Goal: Task Accomplishment & Management: Manage account settings

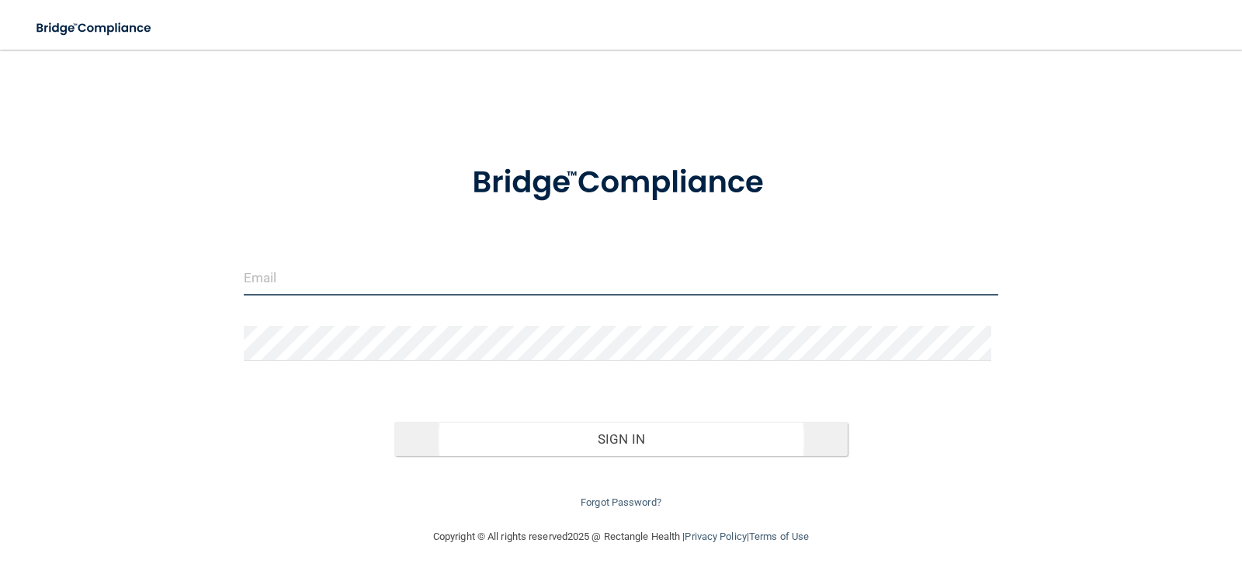
type input "[EMAIL_ADDRESS][DOMAIN_NAME]"
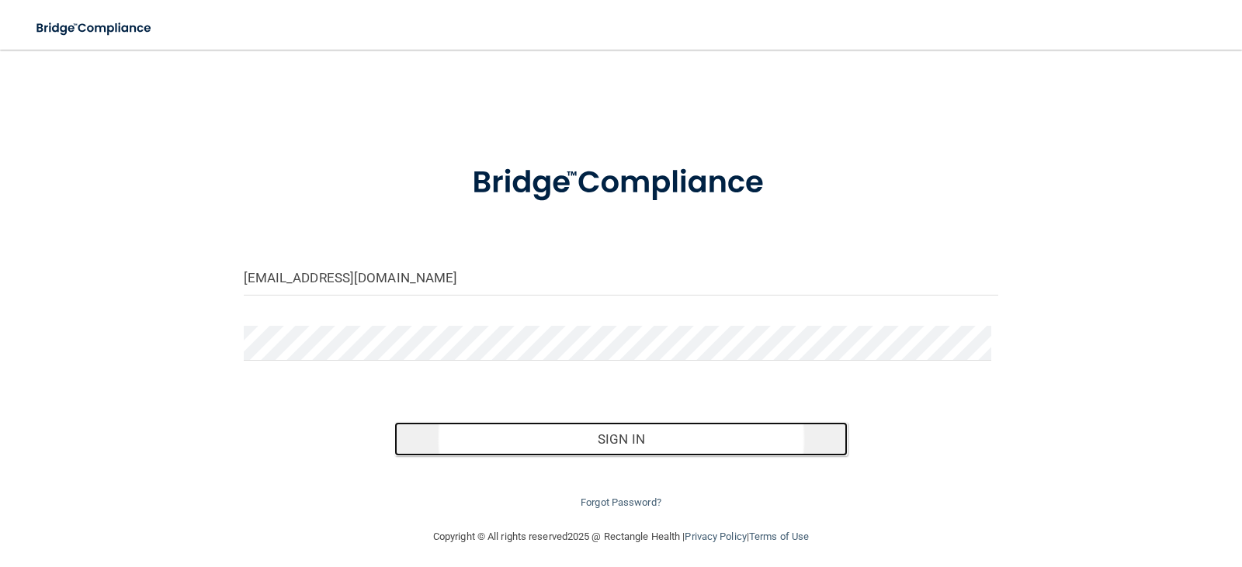
click at [630, 435] on button "Sign In" at bounding box center [620, 439] width 453 height 34
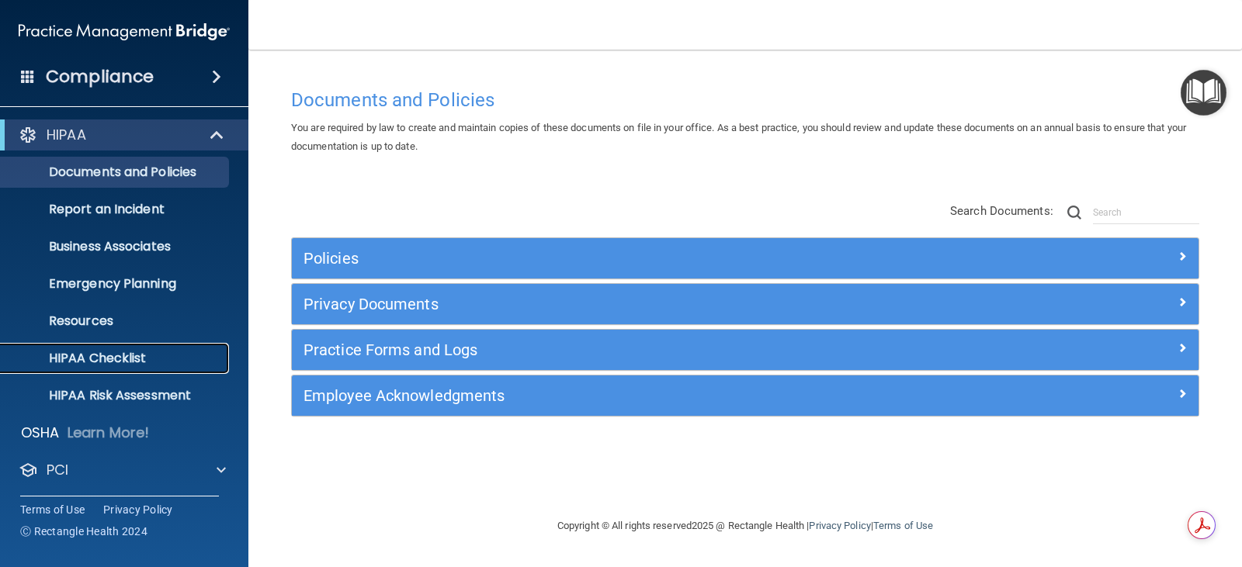
click at [113, 363] on p "HIPAA Checklist" at bounding box center [116, 359] width 212 height 16
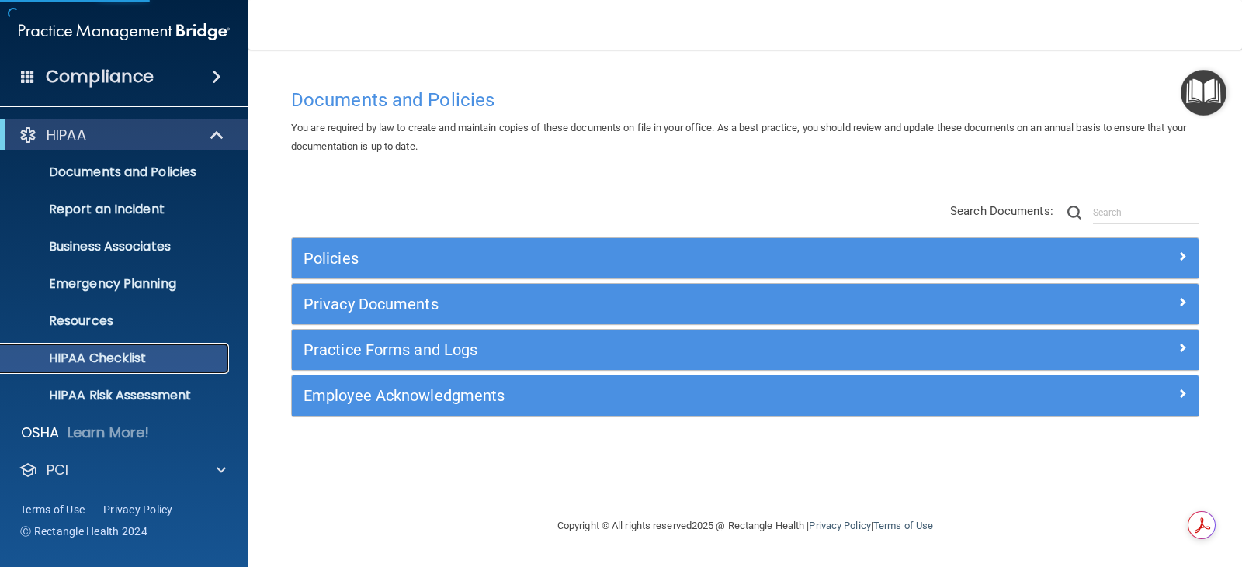
click at [116, 361] on p "HIPAA Checklist" at bounding box center [116, 359] width 212 height 16
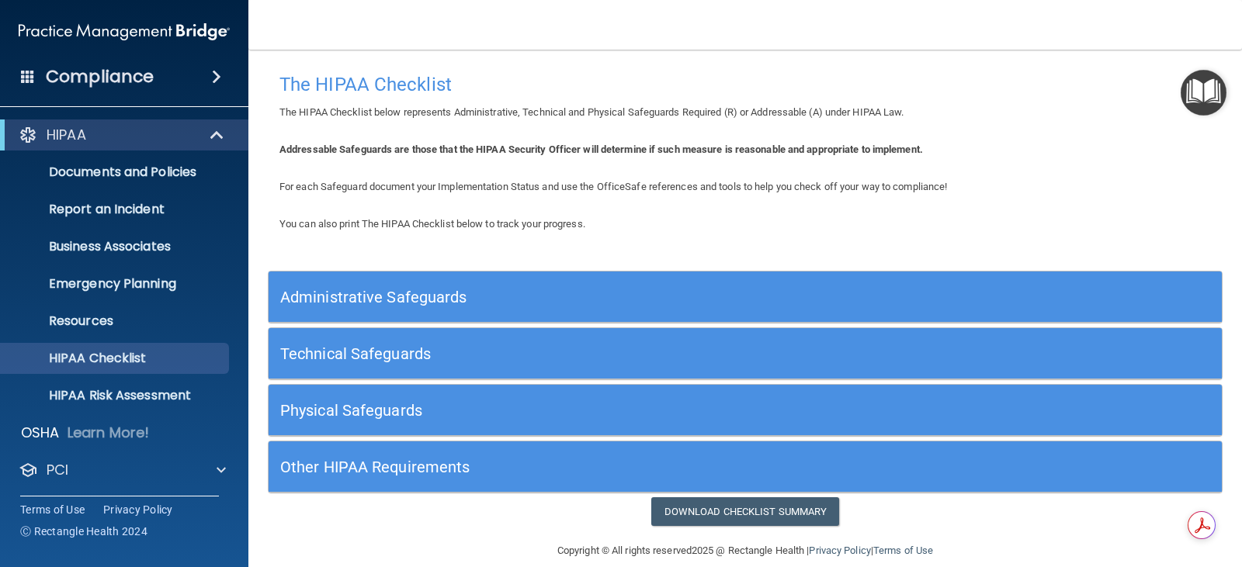
click at [428, 296] on h5 "Administrative Safeguards" at bounding box center [626, 297] width 692 height 17
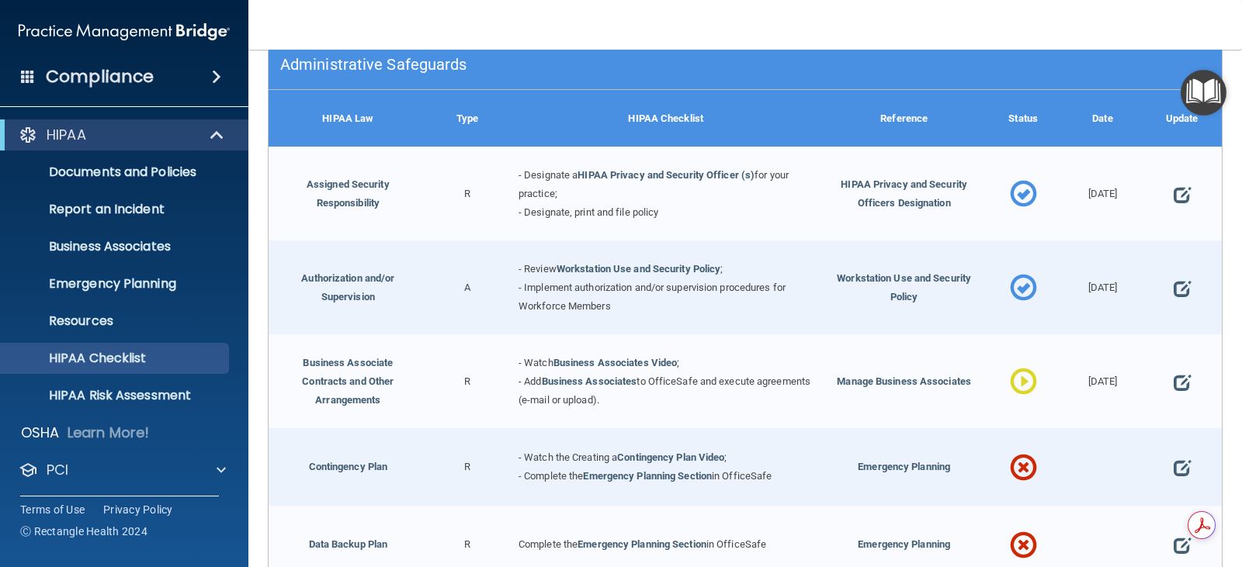
scroll to position [310, 0]
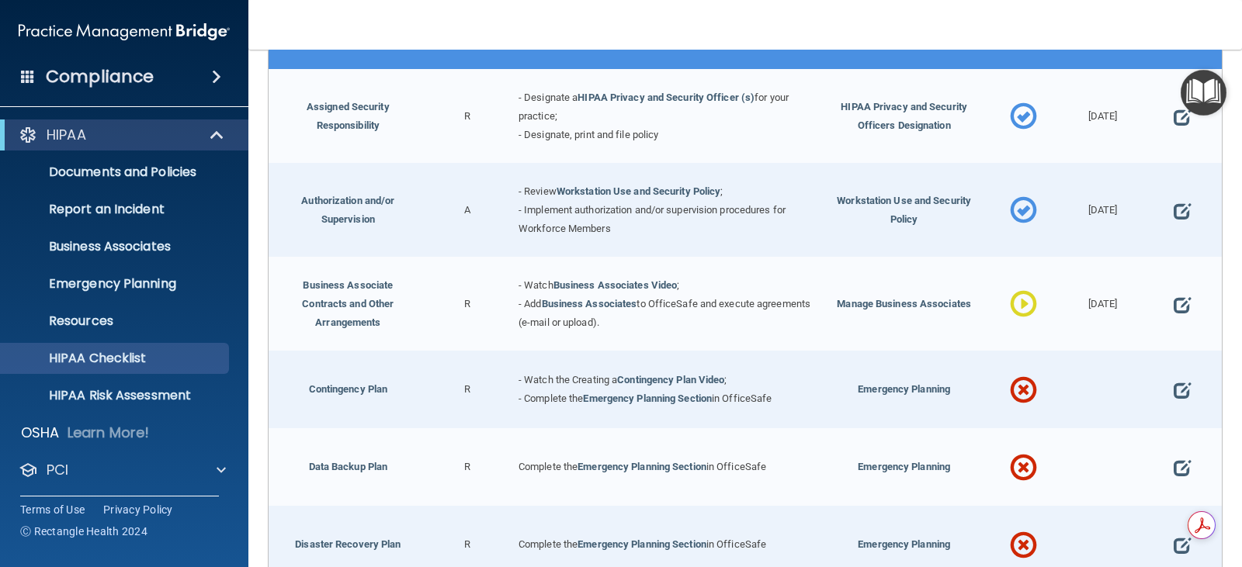
click at [1010, 298] on span at bounding box center [1023, 305] width 27 height 59
click at [350, 280] on link "Business Associate Contracts and Other Arrangements" at bounding box center [348, 303] width 92 height 49
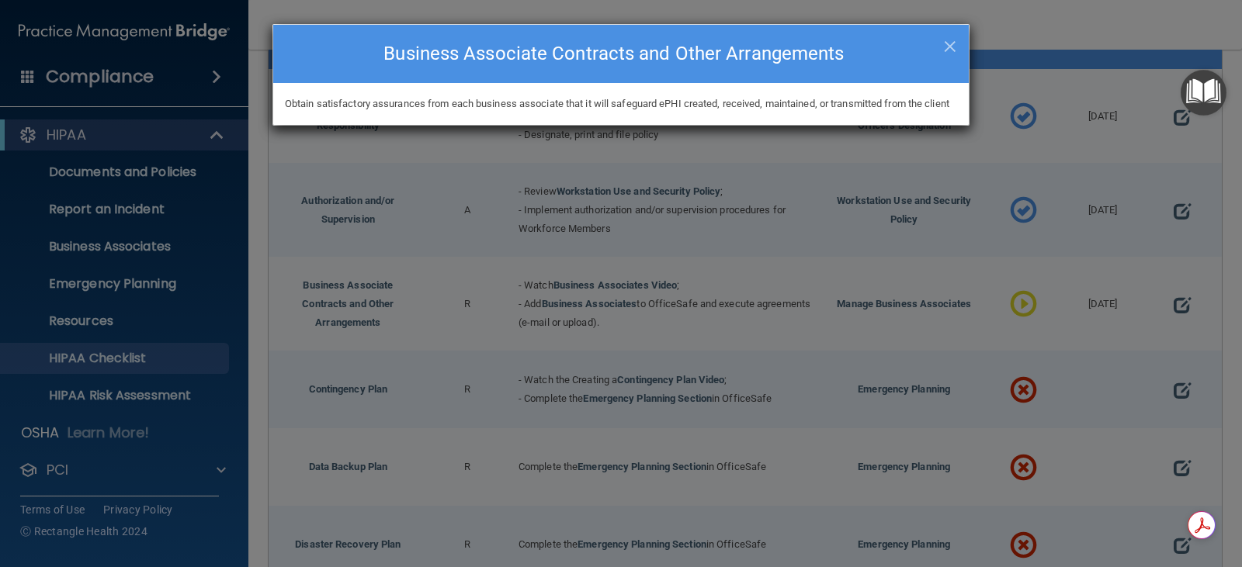
click at [586, 283] on div "× Close Business Associate Contracts and Other Arrangements Obtain satisfactory…" at bounding box center [621, 283] width 1242 height 567
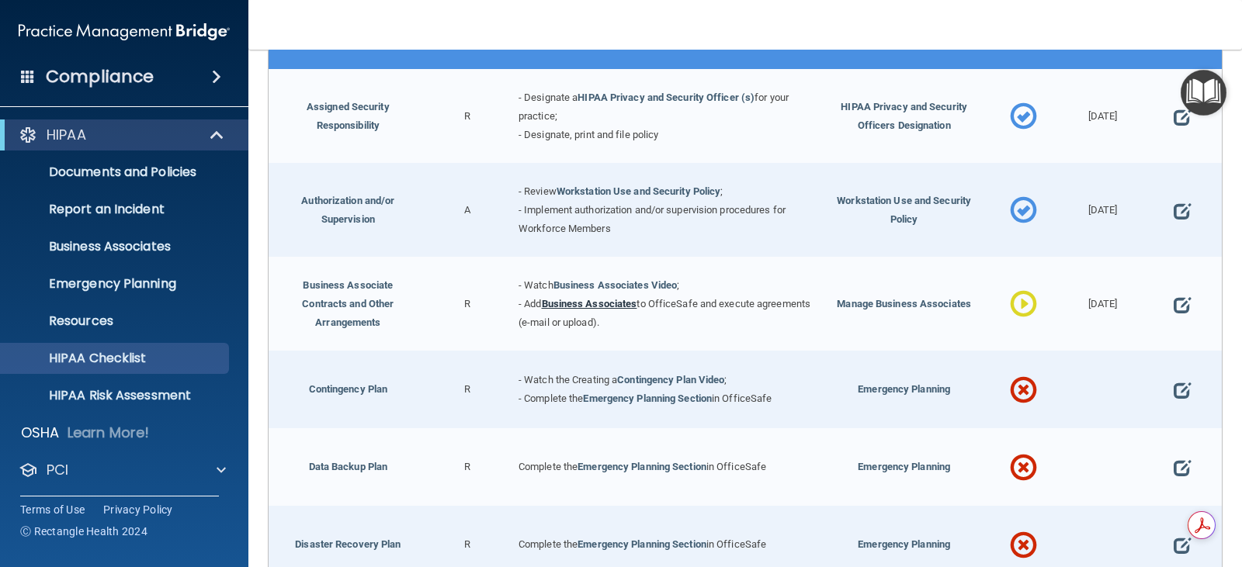
click at [584, 298] on link "Business Associates" at bounding box center [589, 304] width 95 height 12
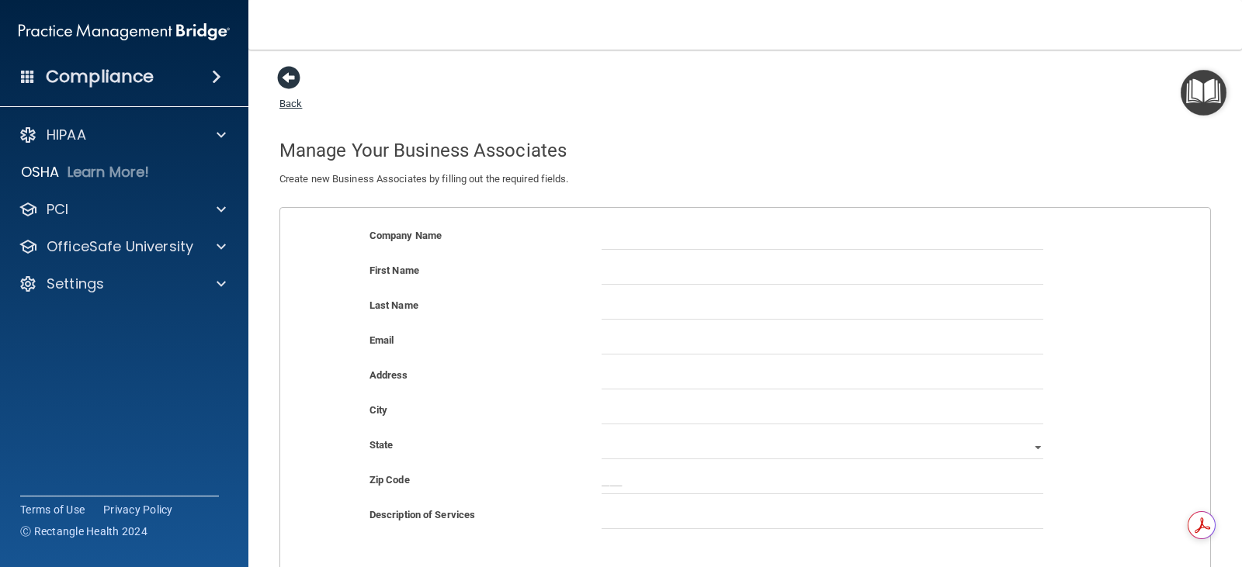
click at [283, 77] on span at bounding box center [288, 77] width 23 height 23
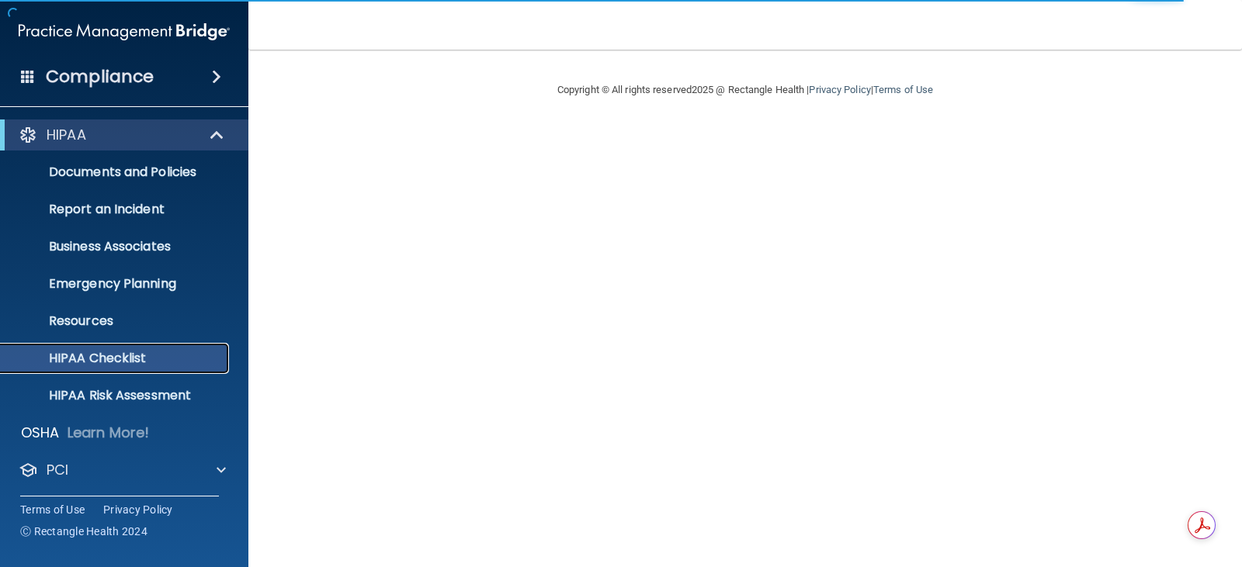
click at [137, 354] on p "HIPAA Checklist" at bounding box center [116, 359] width 212 height 16
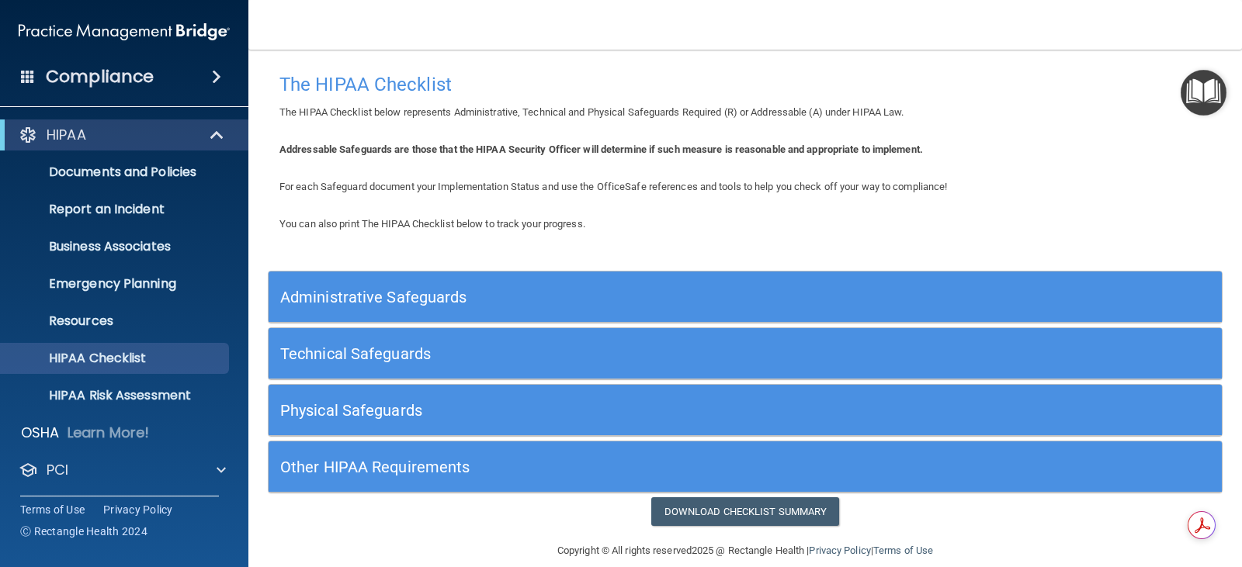
click at [404, 293] on h5 "Administrative Safeguards" at bounding box center [626, 297] width 692 height 17
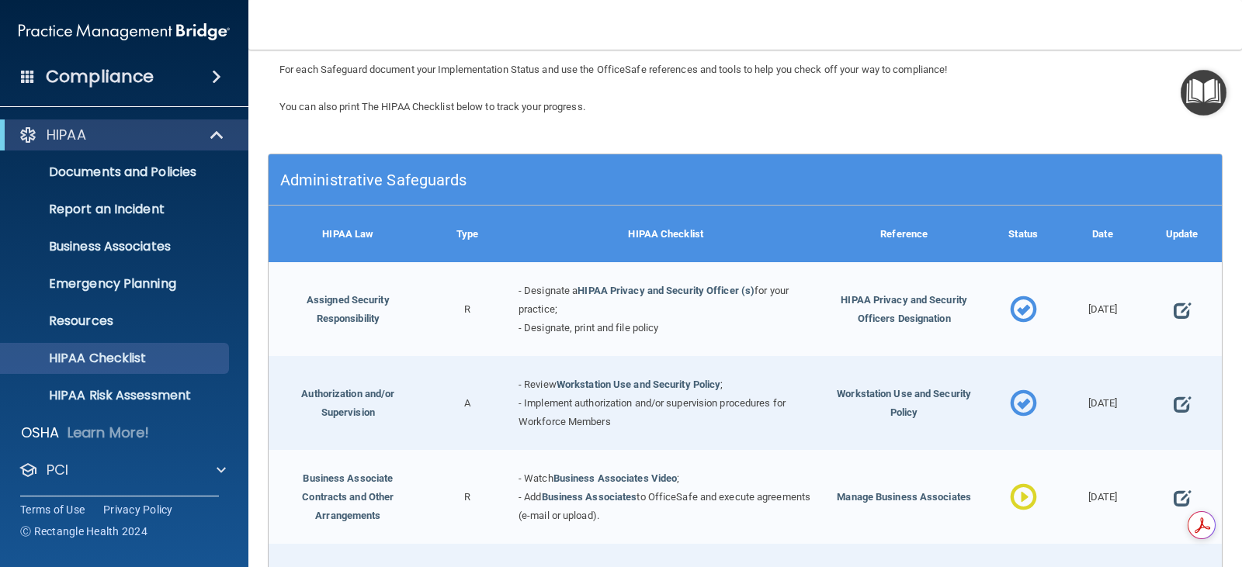
scroll to position [233, 0]
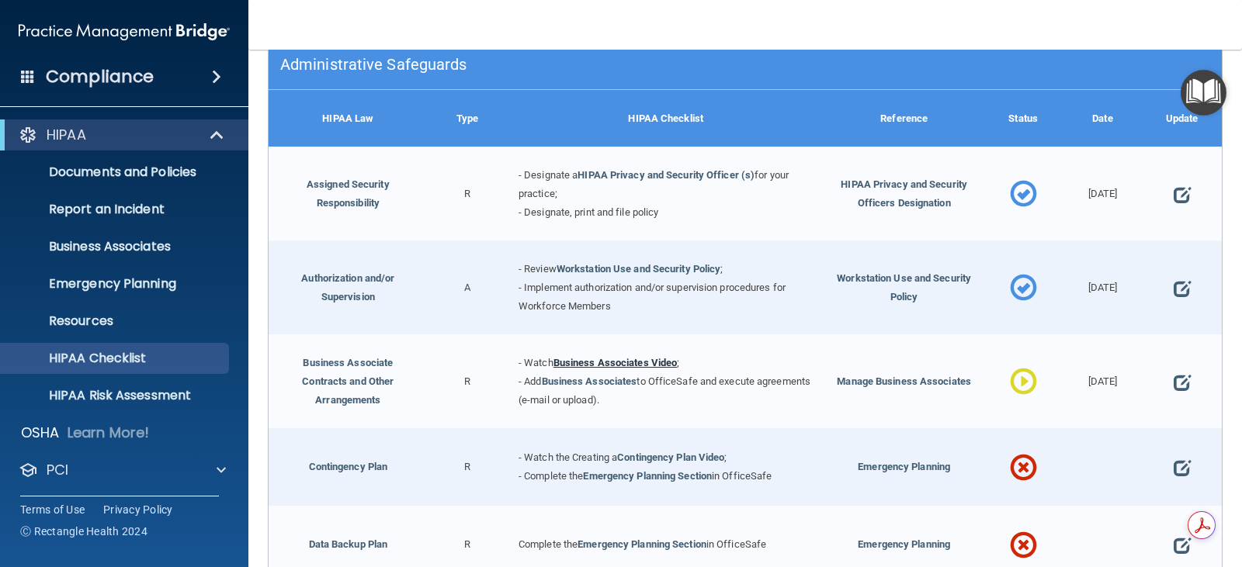
click at [602, 357] on link "Business Associates Video" at bounding box center [615, 363] width 124 height 12
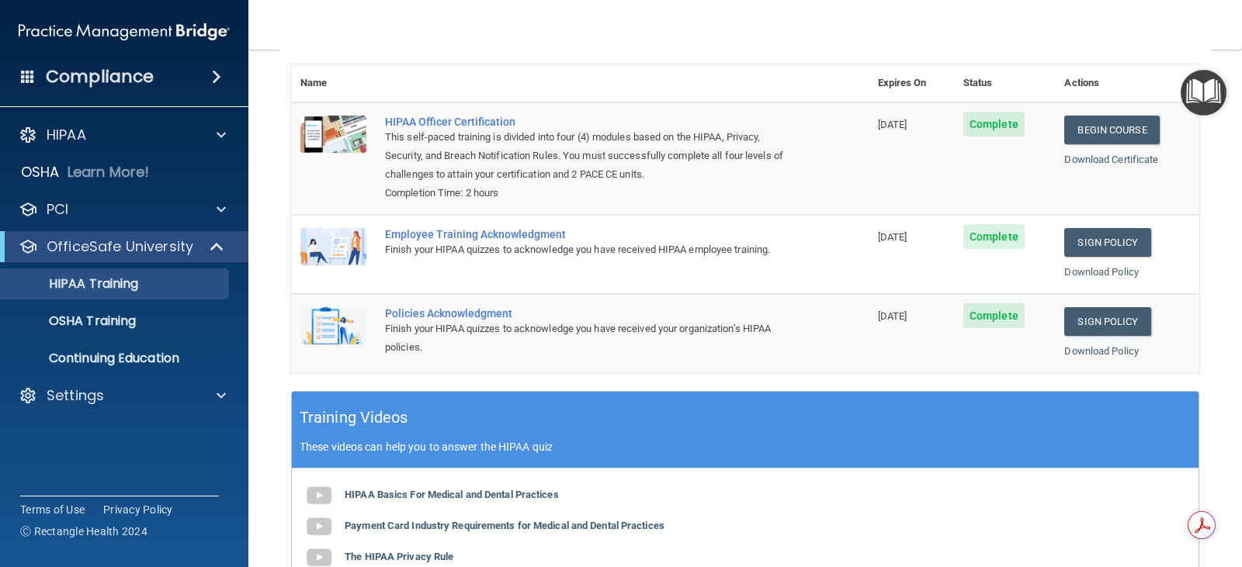
scroll to position [167, 0]
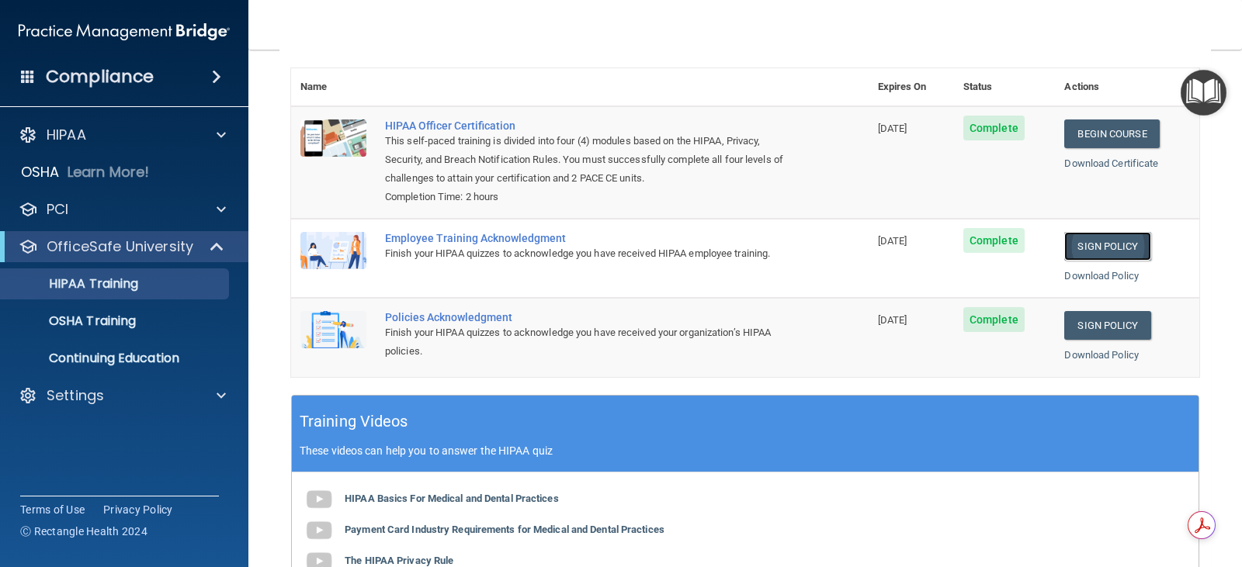
click at [1097, 248] on link "Sign Policy" at bounding box center [1107, 246] width 86 height 29
click at [1085, 270] on link "Download Policy" at bounding box center [1101, 276] width 75 height 12
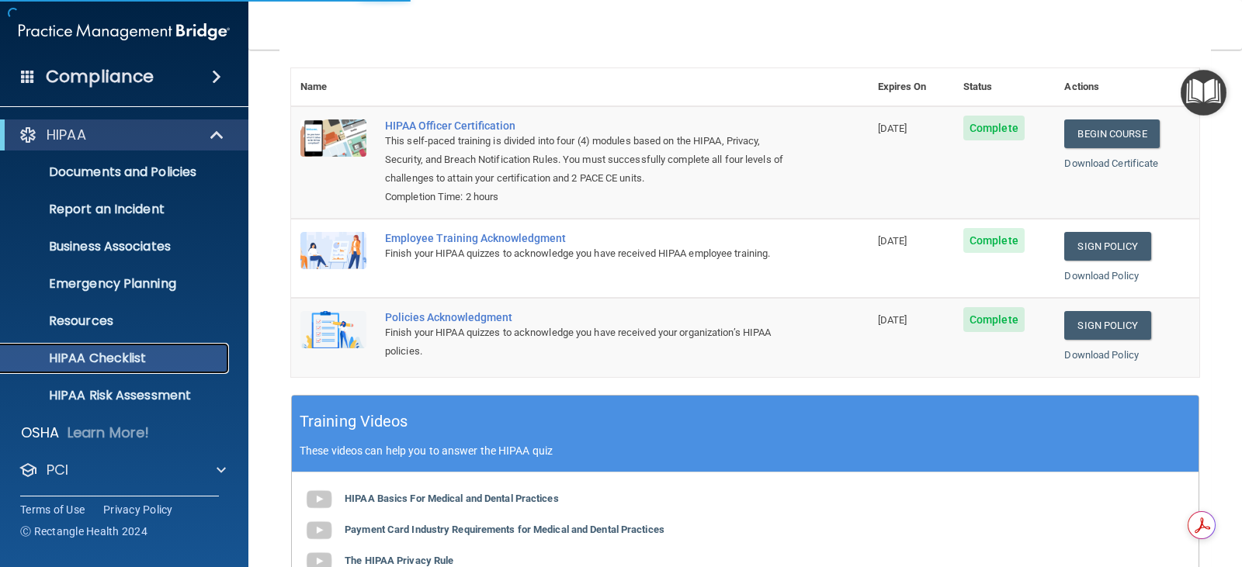
click at [95, 363] on p "HIPAA Checklist" at bounding box center [116, 359] width 212 height 16
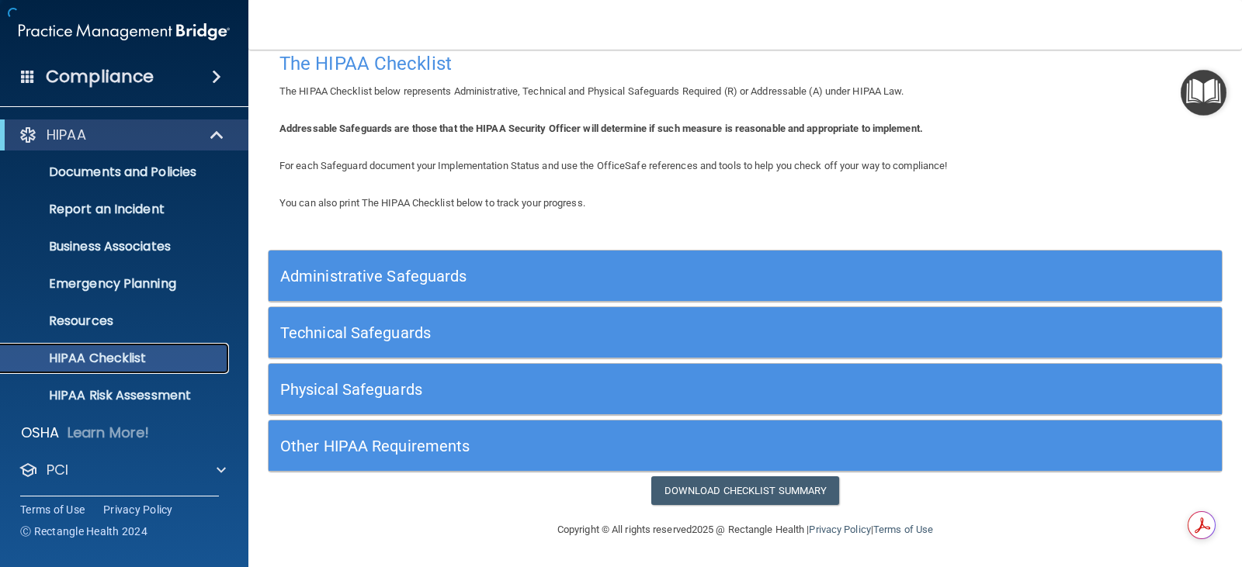
scroll to position [21, 0]
click at [394, 275] on h5 "Administrative Safeguards" at bounding box center [626, 276] width 692 height 17
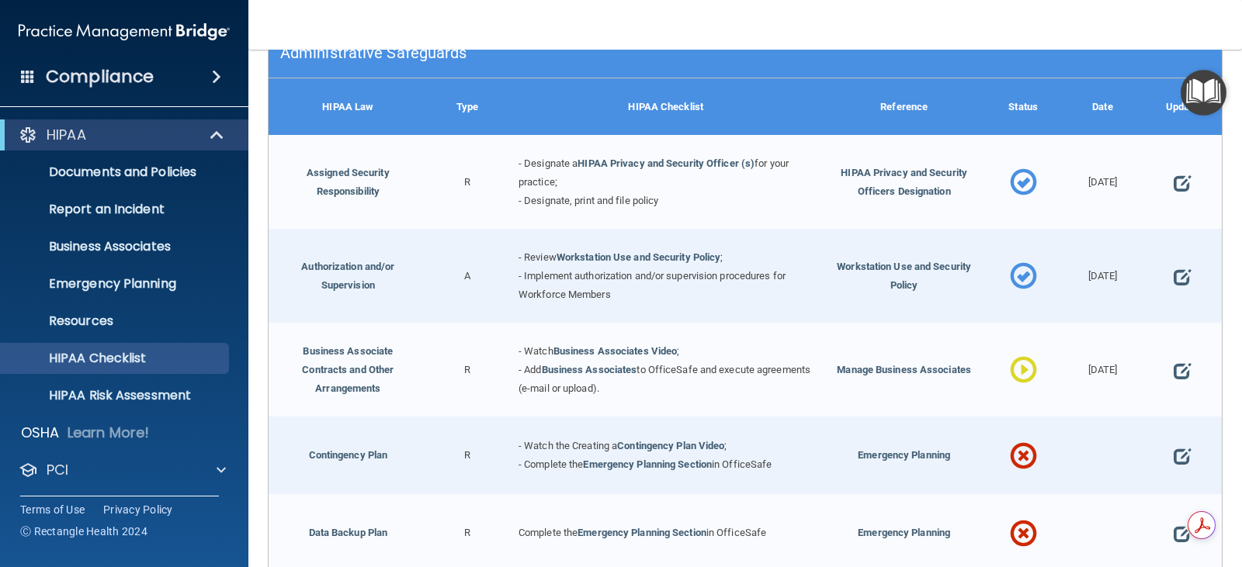
scroll to position [322, 0]
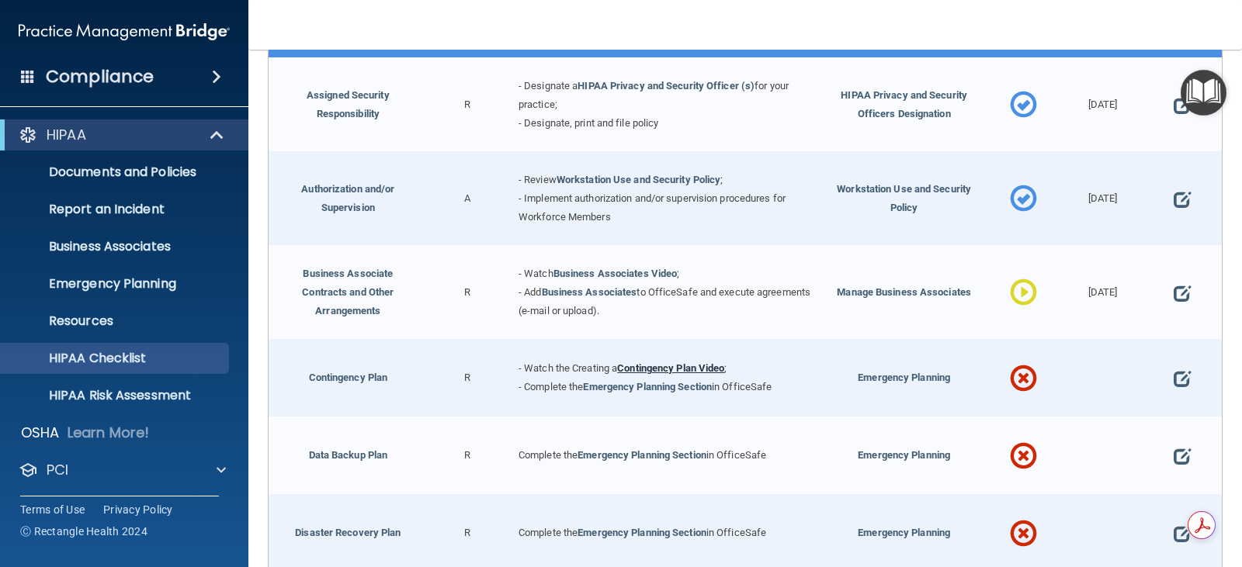
click at [653, 368] on link "Contingency Plan Video" at bounding box center [670, 369] width 107 height 12
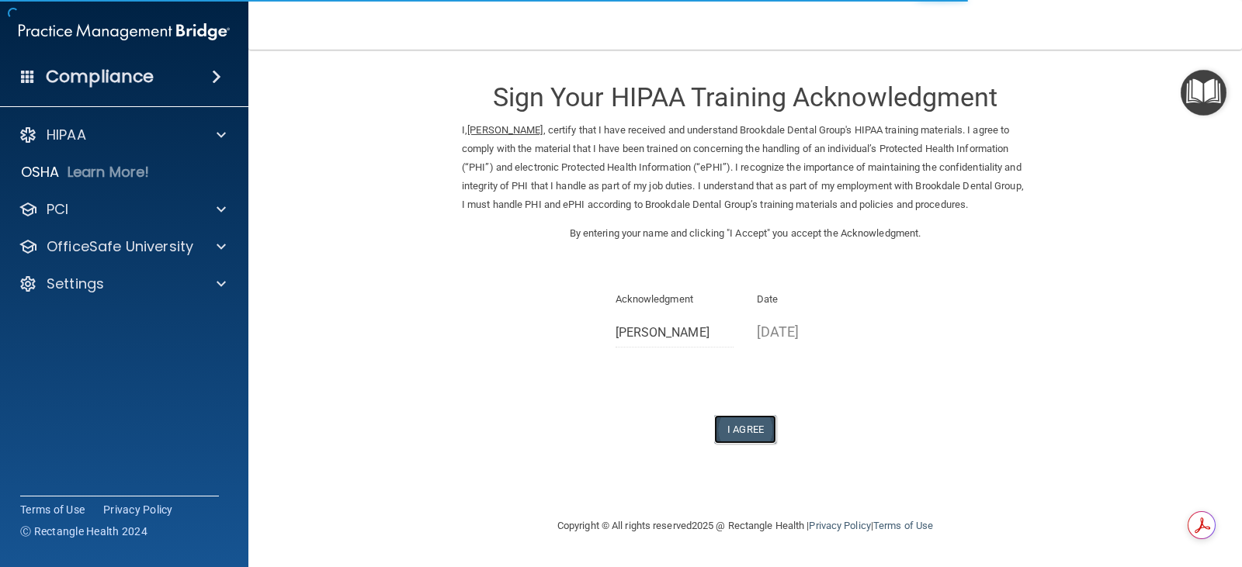
click at [744, 428] on button "I Agree" at bounding box center [745, 429] width 62 height 29
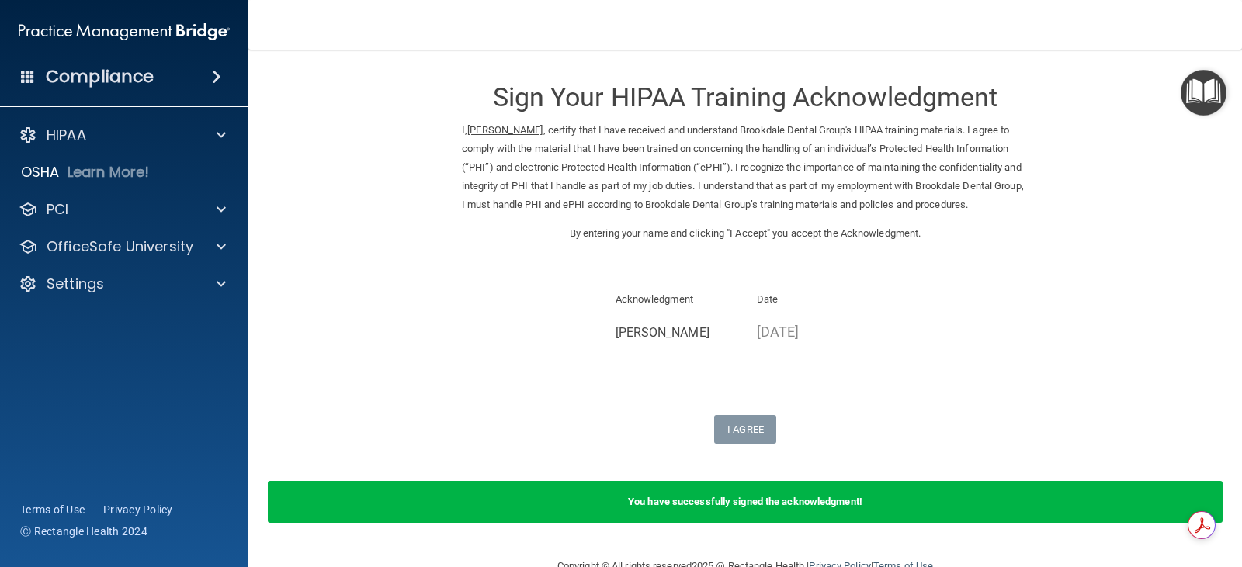
scroll to position [36, 0]
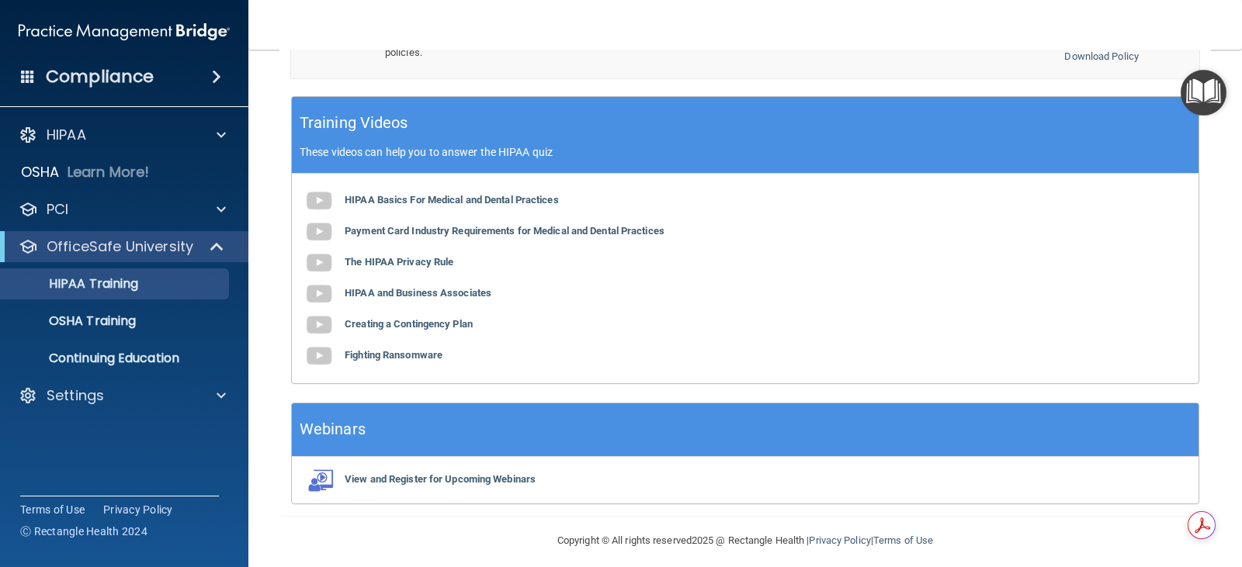
scroll to position [477, 0]
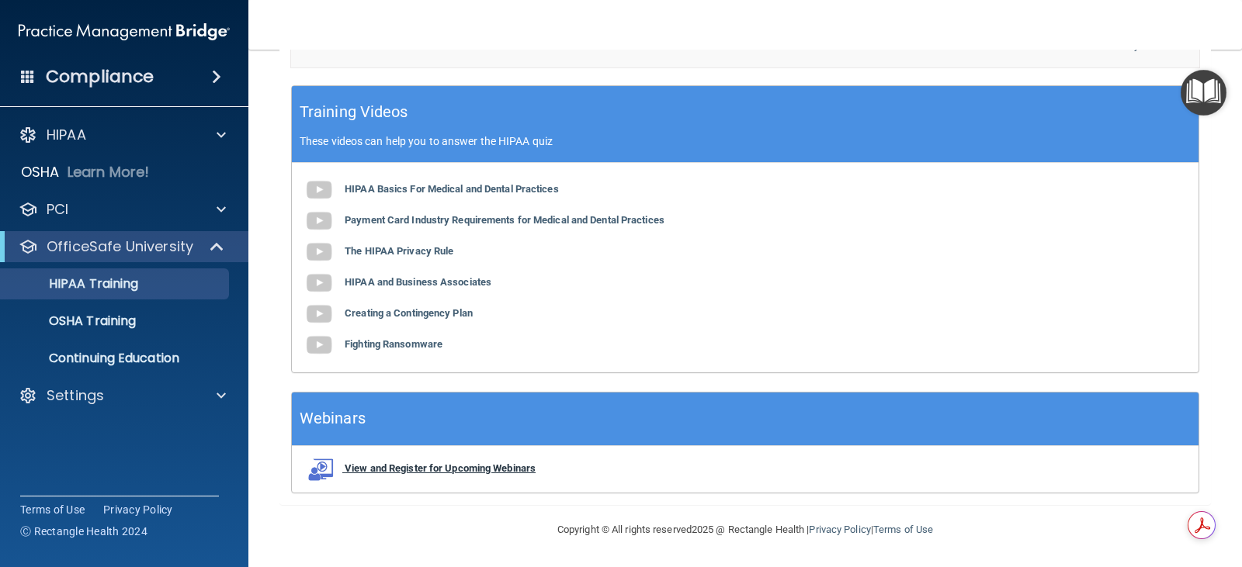
click at [454, 466] on b "View and Register for Upcoming Webinars" at bounding box center [440, 469] width 191 height 12
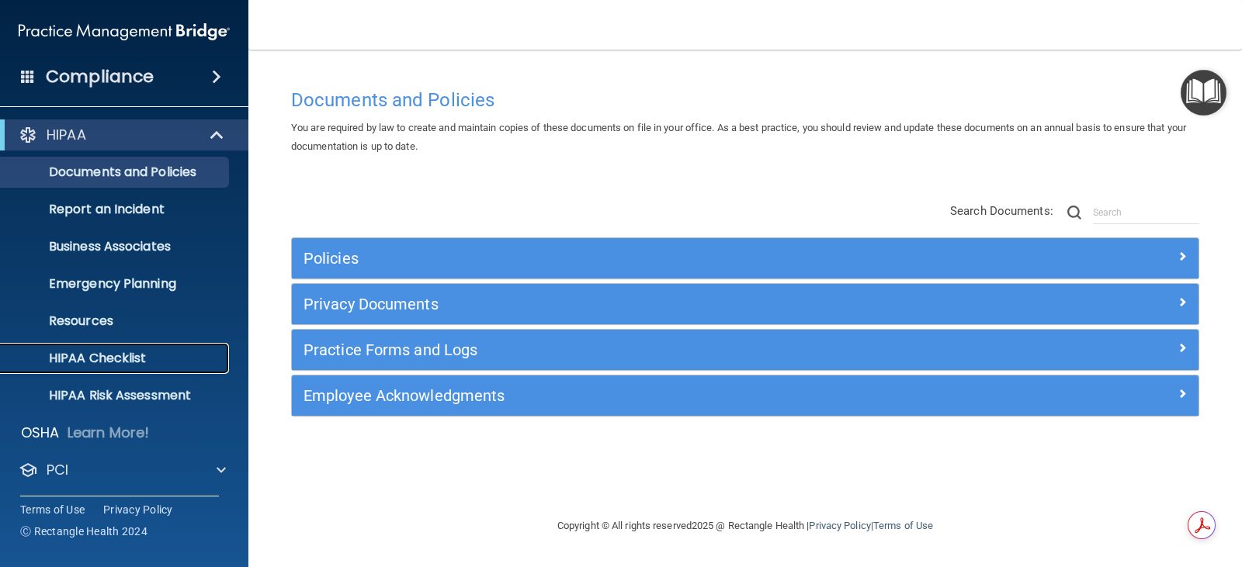
click at [107, 355] on p "HIPAA Checklist" at bounding box center [116, 359] width 212 height 16
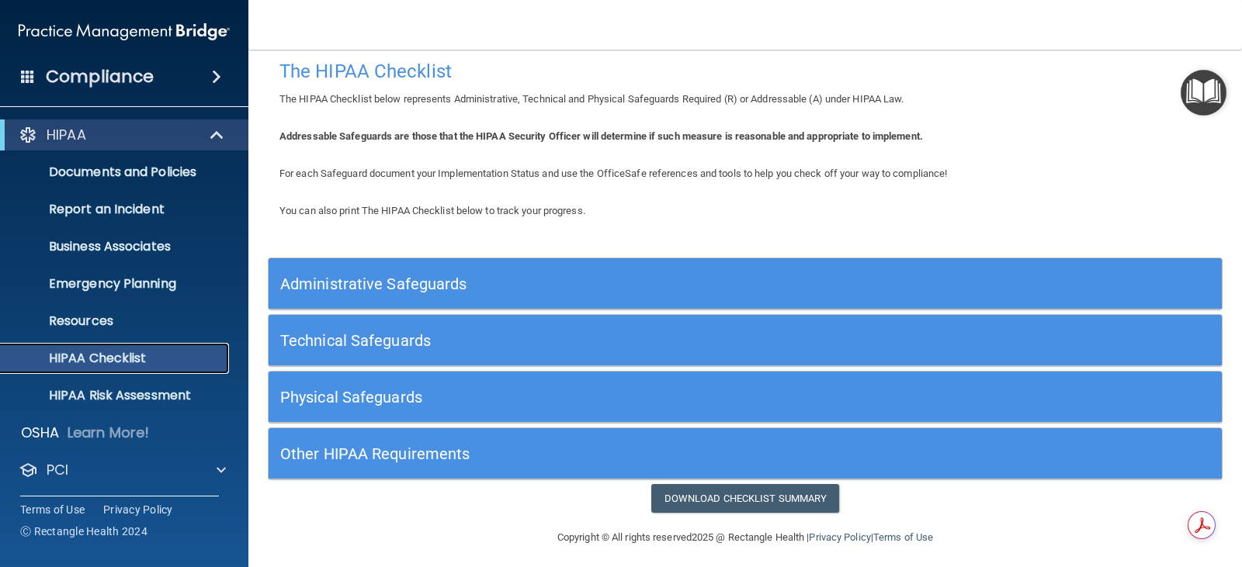
scroll to position [21, 0]
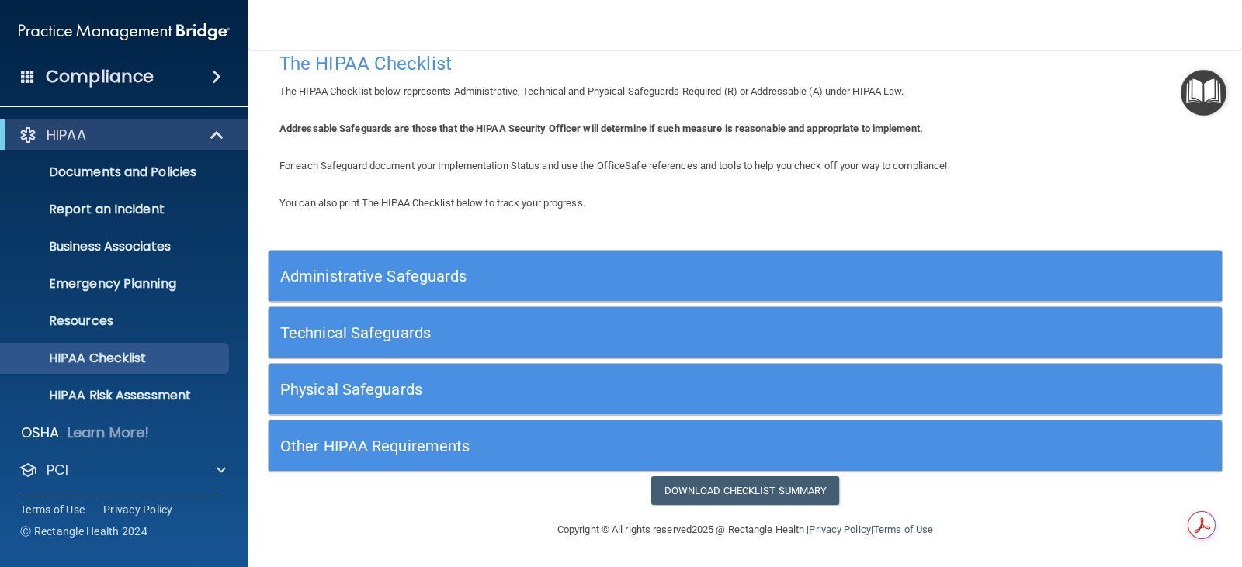
click at [451, 277] on h5 "Administrative Safeguards" at bounding box center [626, 276] width 692 height 17
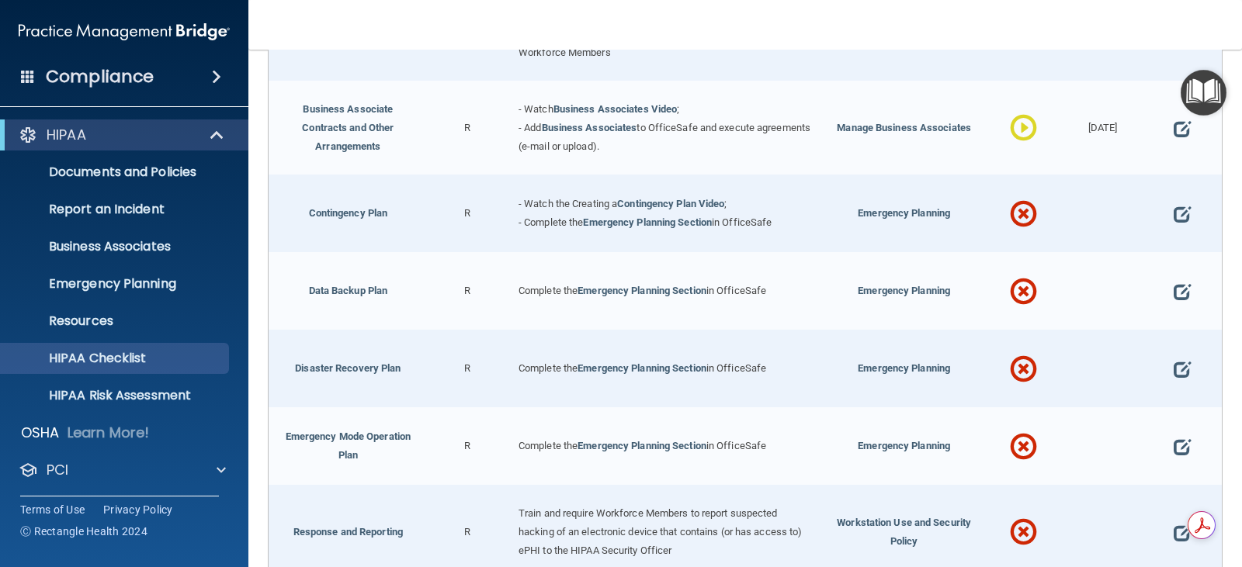
scroll to position [564, 0]
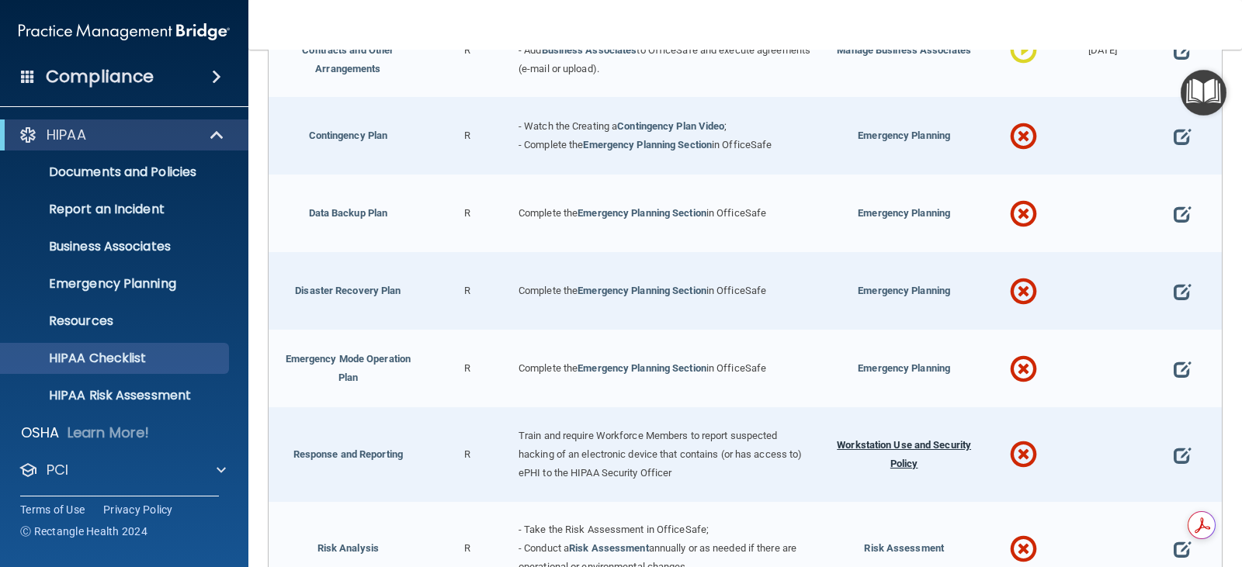
click at [900, 441] on span "Workstation Use and Security Policy" at bounding box center [904, 454] width 134 height 30
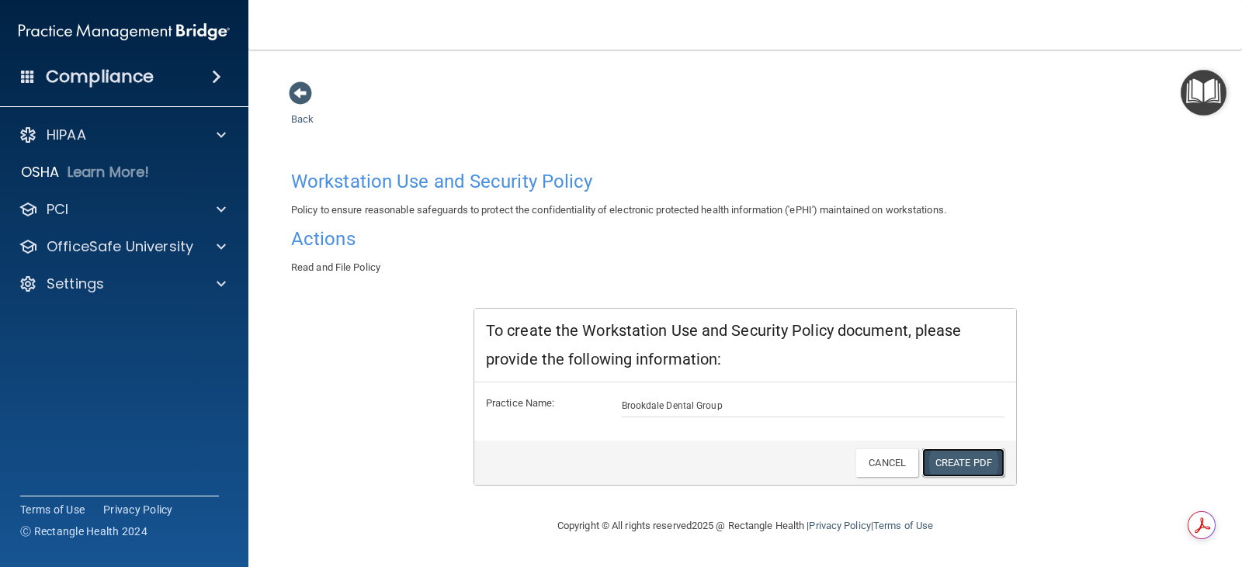
click at [978, 458] on link "Create PDF" at bounding box center [963, 463] width 82 height 29
click at [298, 95] on span at bounding box center [300, 93] width 23 height 23
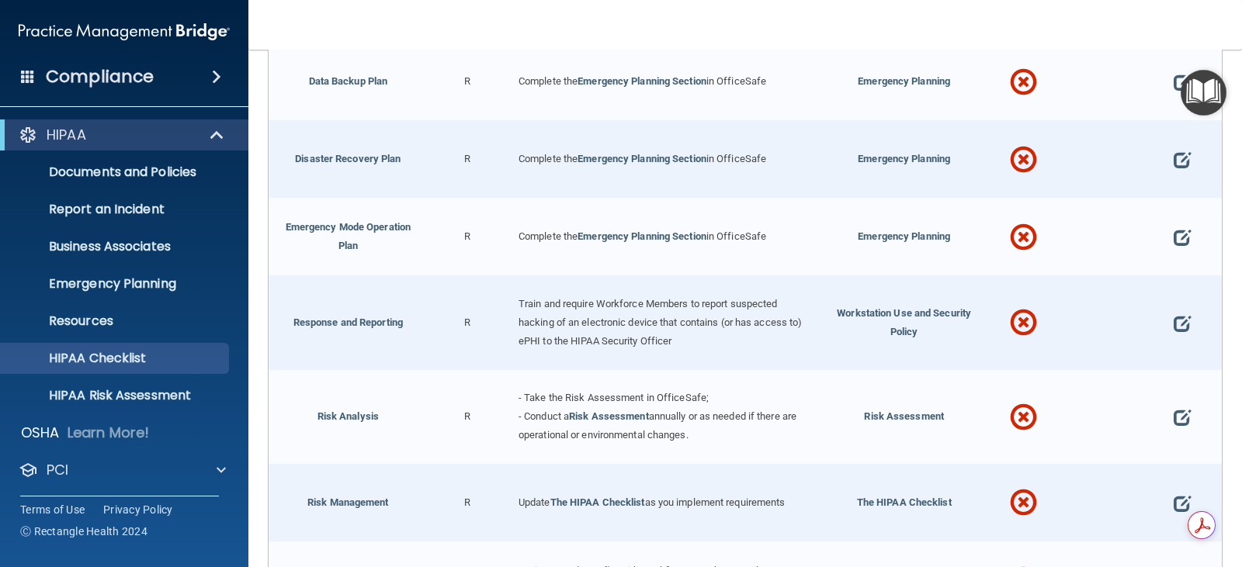
scroll to position [699, 0]
click at [387, 314] on link "Response and Reporting" at bounding box center [347, 320] width 109 height 12
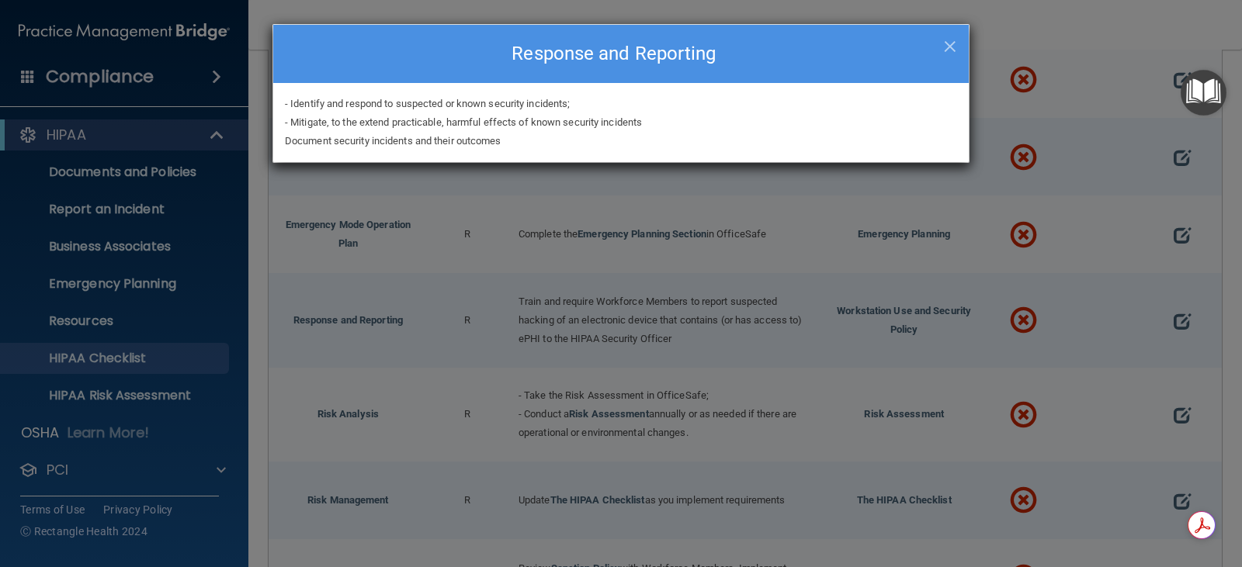
click at [1174, 310] on div "× Close Response and Reporting - Identify and respond to suspected or known sec…" at bounding box center [621, 283] width 1242 height 567
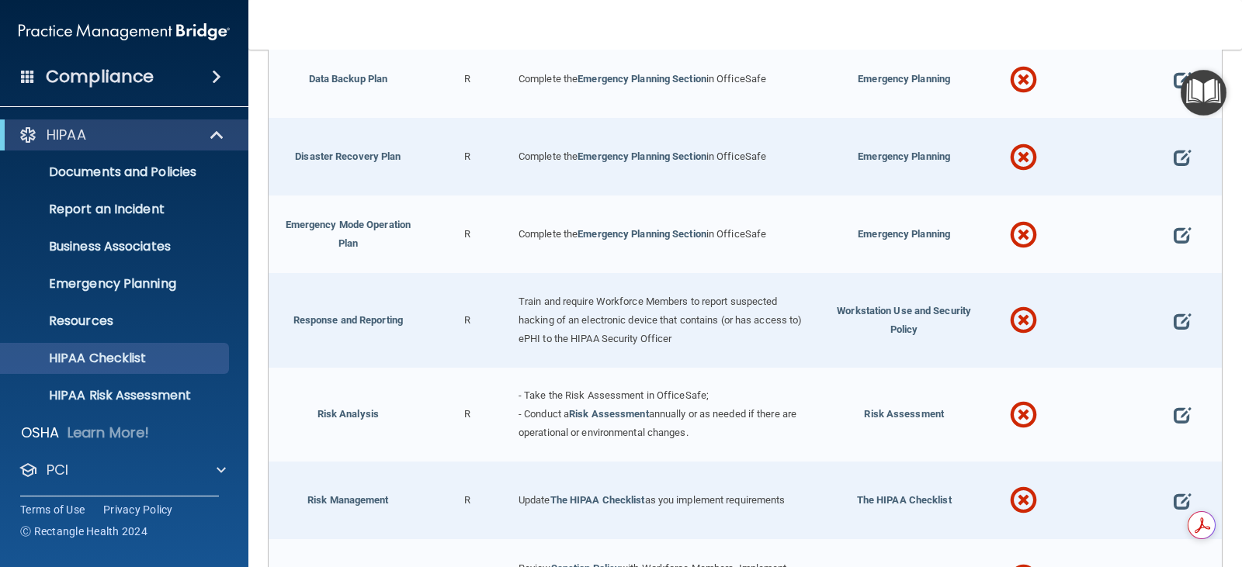
click at [1185, 319] on div at bounding box center [1182, 320] width 79 height 94
click at [1174, 317] on span at bounding box center [1182, 322] width 17 height 40
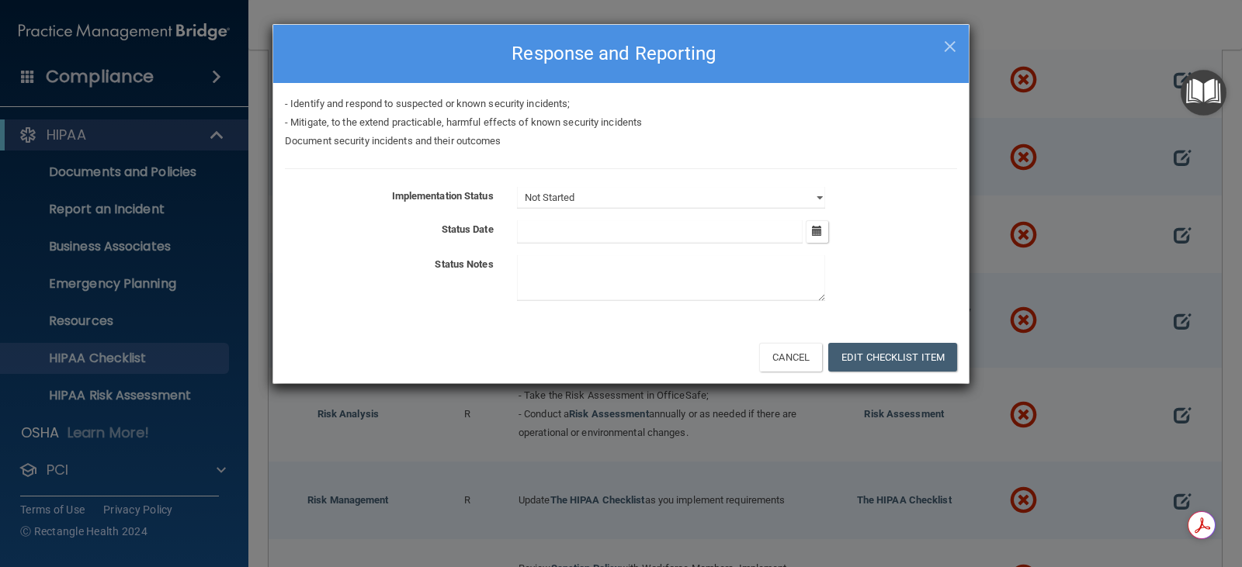
click at [827, 203] on div "Not Started In Progress Completed" at bounding box center [736, 198] width 463 height 22
click at [816, 197] on select "Not Started In Progress Completed" at bounding box center [671, 198] width 308 height 22
select select "in_progress"
click at [517, 187] on select "Not Started In Progress Completed" at bounding box center [671, 198] width 308 height 22
click at [550, 232] on input "text" at bounding box center [660, 231] width 286 height 23
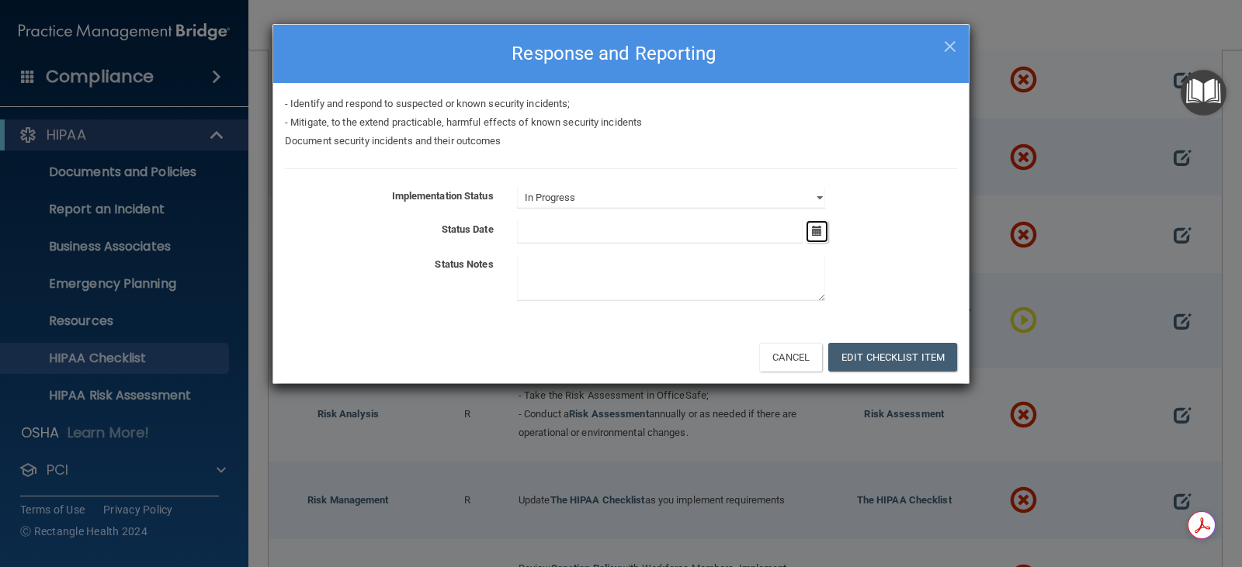
click at [813, 233] on icon "button" at bounding box center [817, 231] width 10 height 10
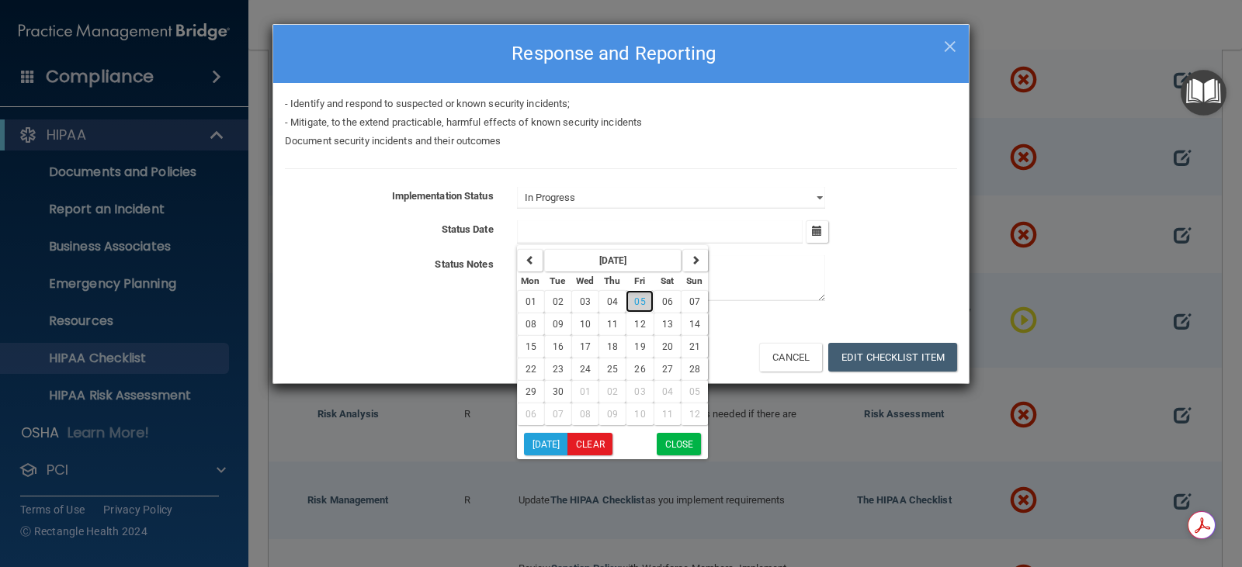
click at [630, 301] on button "05" at bounding box center [639, 301] width 27 height 23
type input "9/5/25"
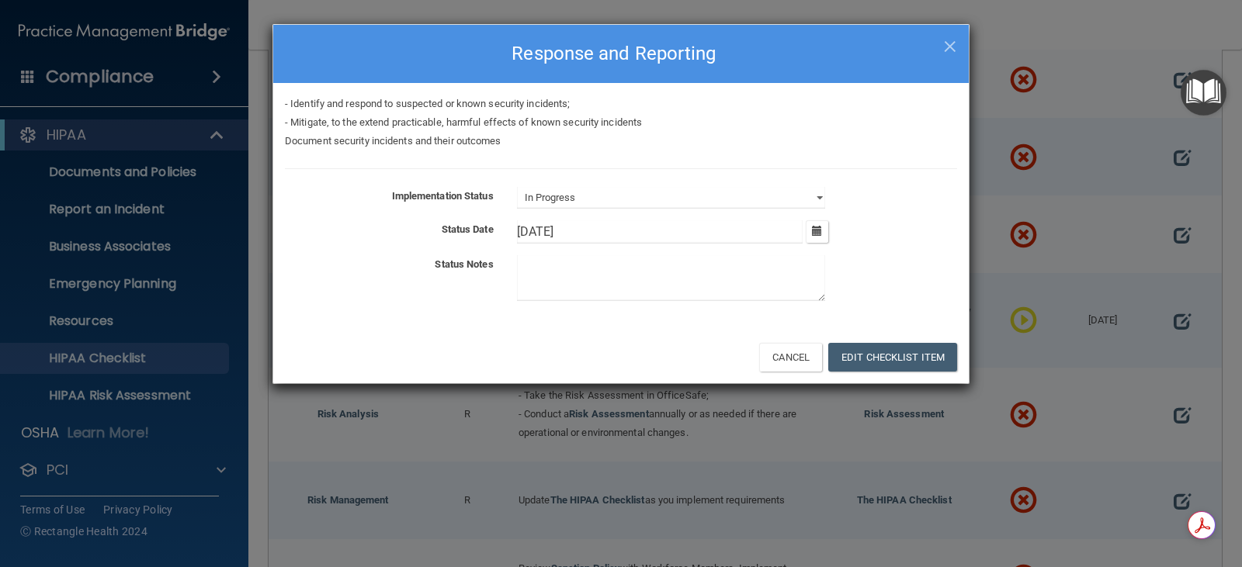
click at [583, 272] on textarea at bounding box center [671, 278] width 308 height 46
click at [592, 269] on textarea at bounding box center [671, 278] width 308 height 46
type textarea "Downloaded & will discuss at office meeting"
click at [872, 356] on button "Edit Checklist Item" at bounding box center [892, 357] width 129 height 29
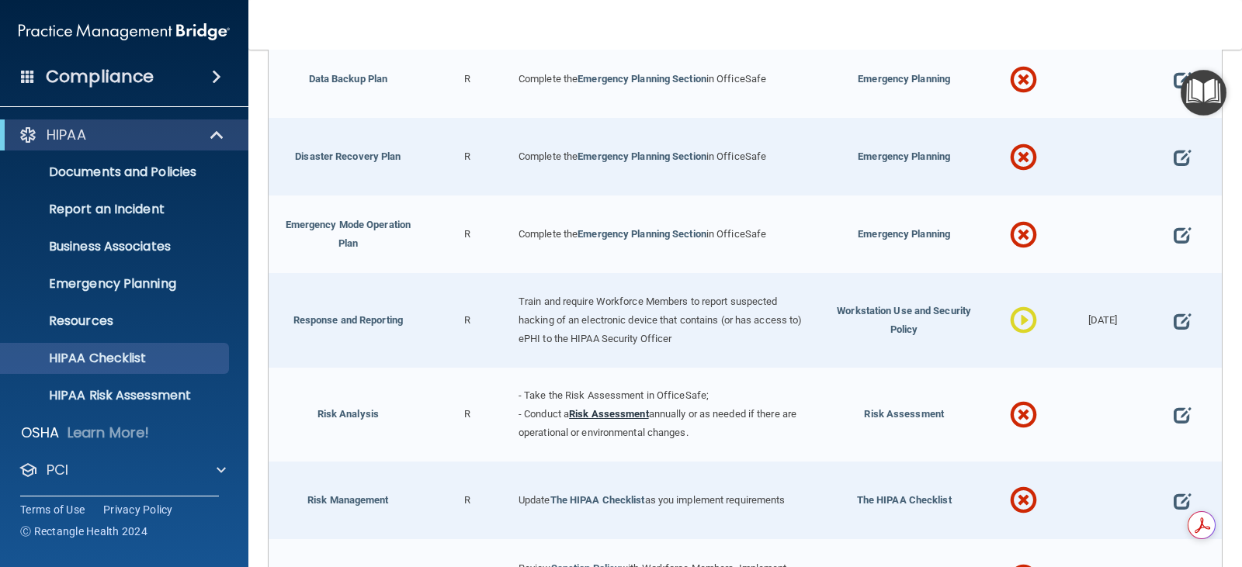
click at [612, 408] on link "Risk Assessment" at bounding box center [609, 414] width 80 height 12
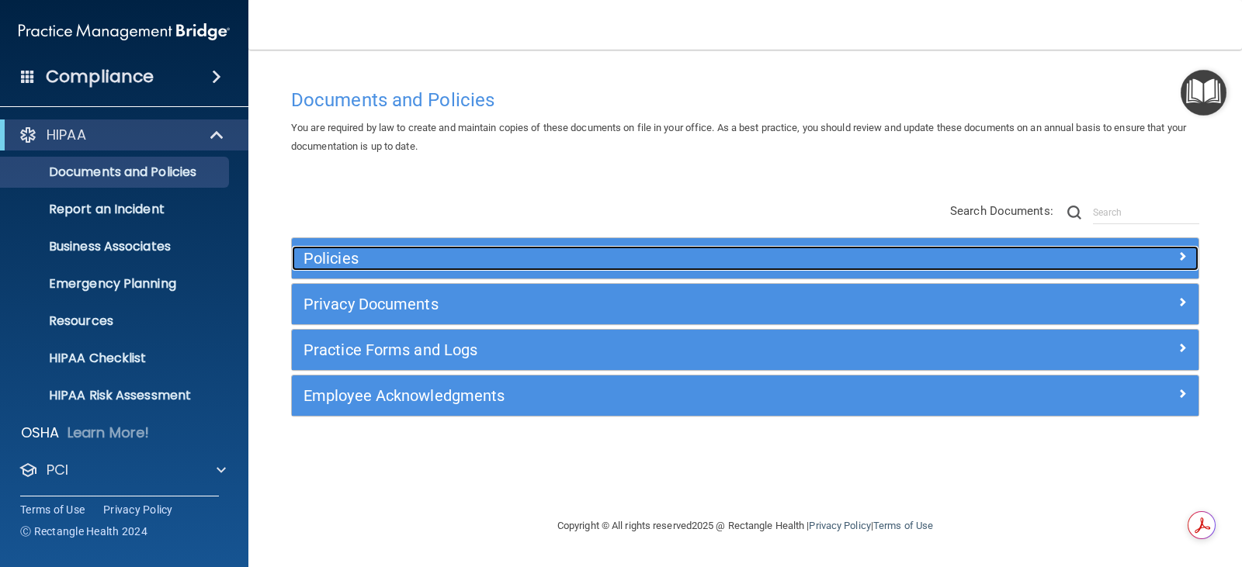
click at [340, 258] on h5 "Policies" at bounding box center [632, 258] width 657 height 17
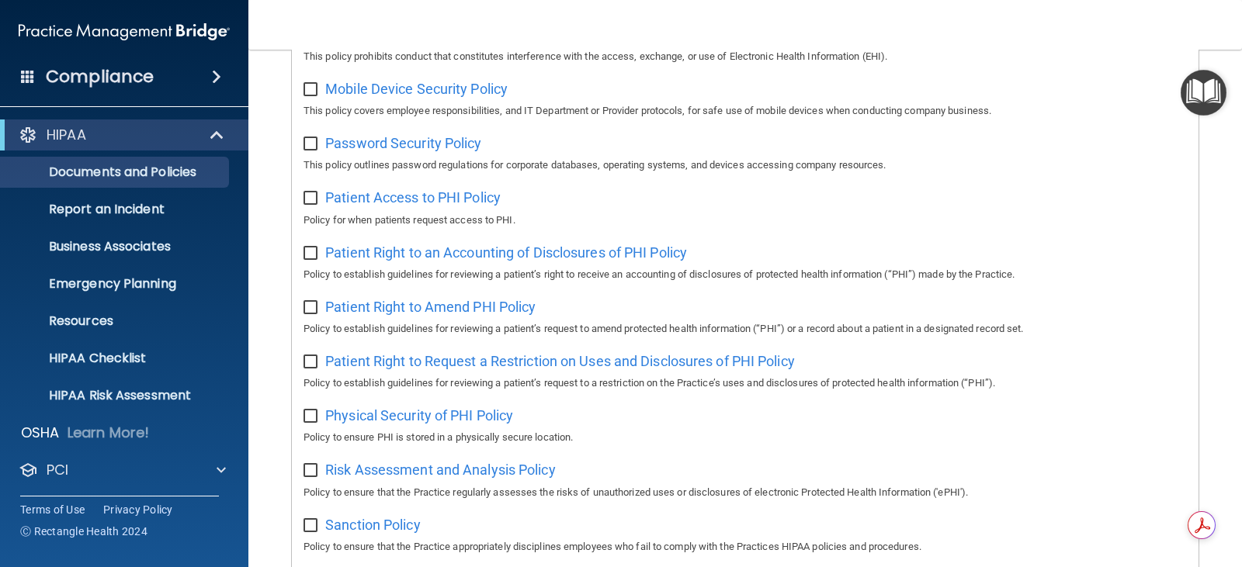
scroll to position [155, 0]
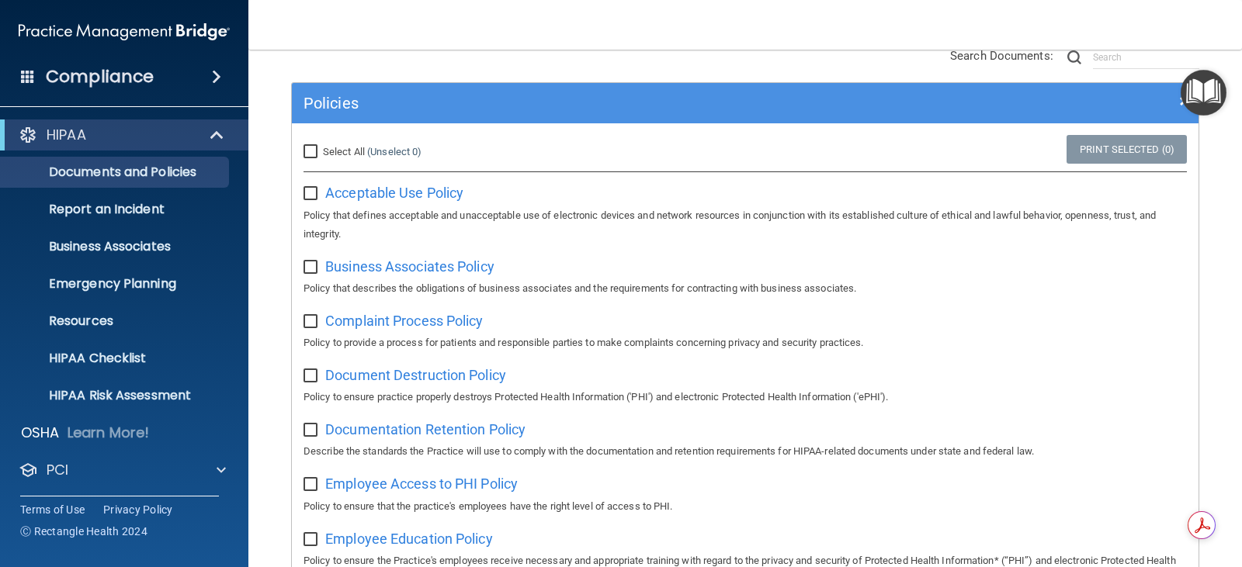
click at [311, 147] on input "Select All (Unselect 0) Unselect All" at bounding box center [313, 152] width 18 height 12
checkbox input "true"
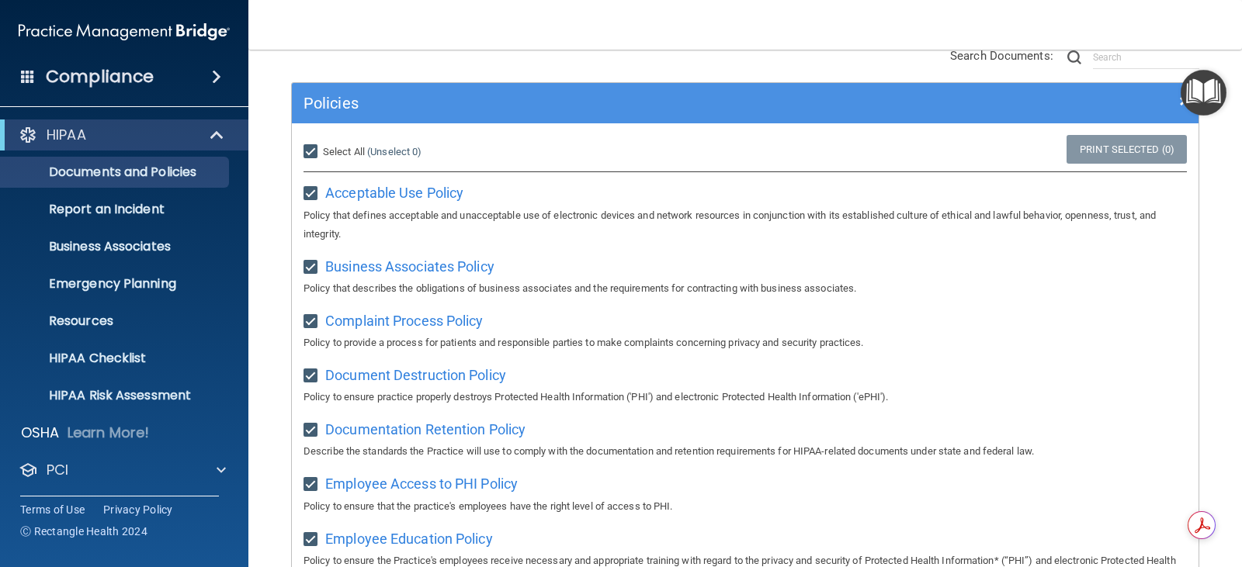
checkbox input "true"
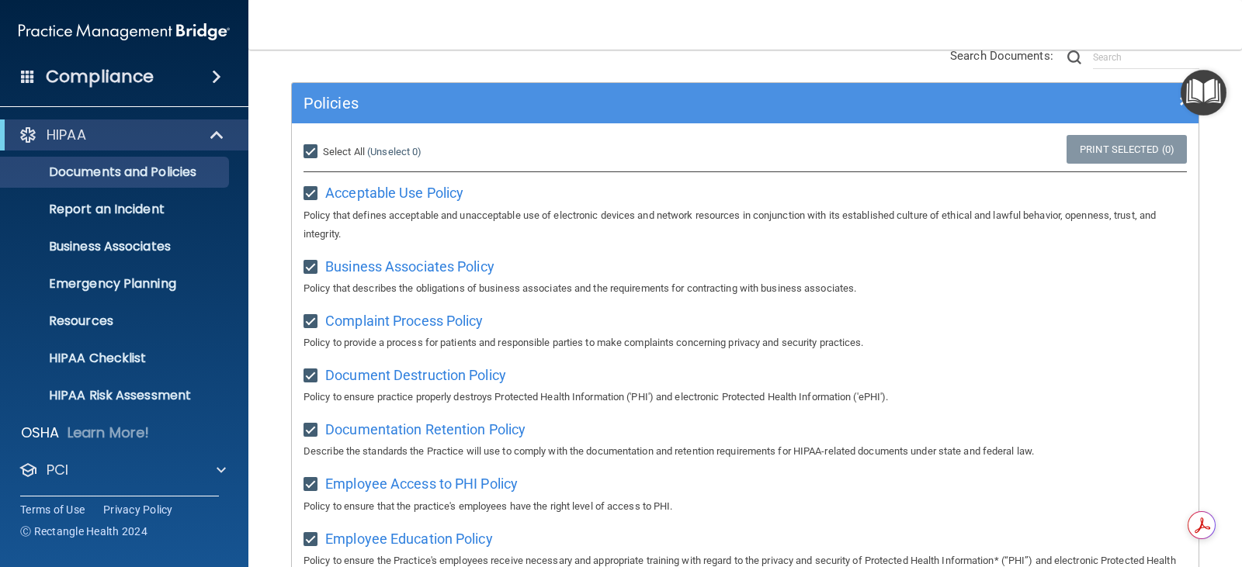
checkbox input "true"
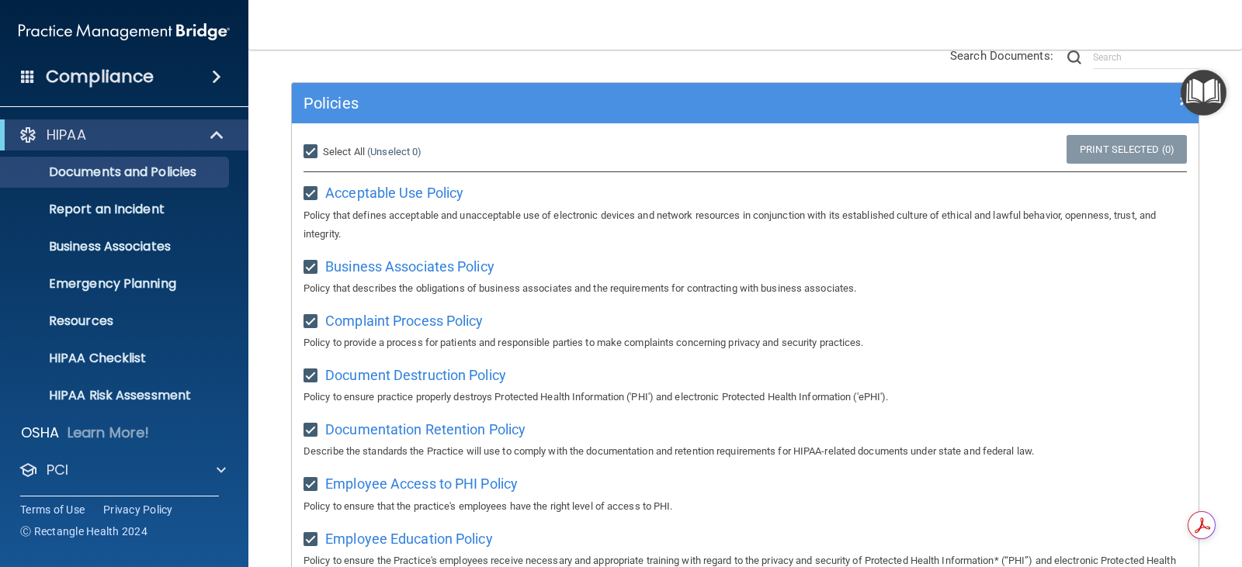
checkbox input "true"
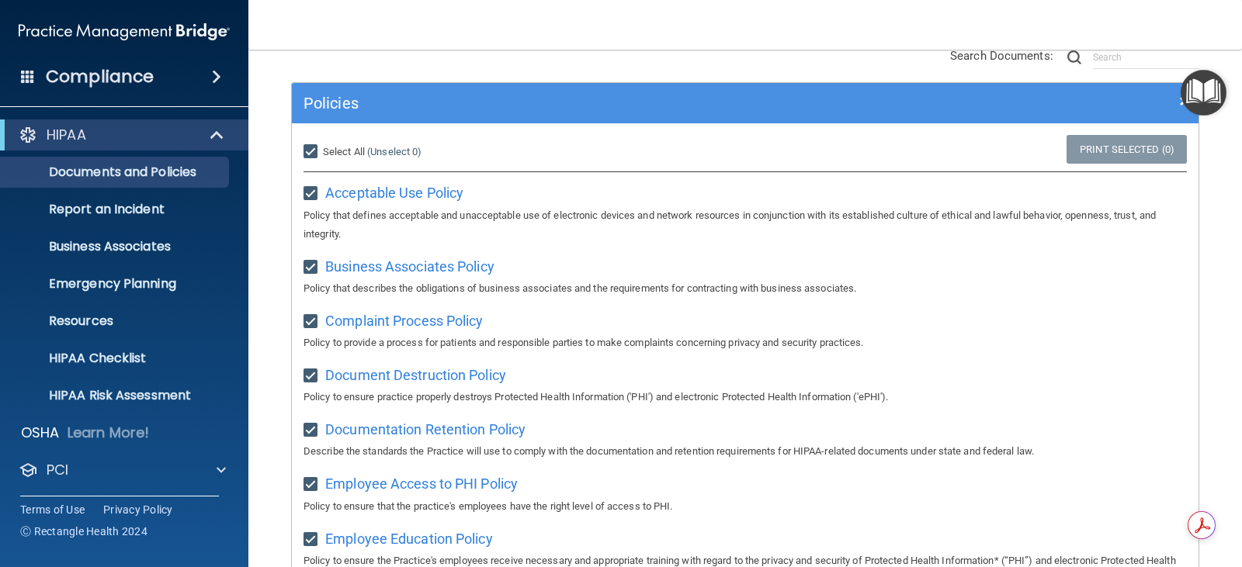
checkbox input "true"
click at [1105, 147] on link "Print Selected (21)" at bounding box center [1124, 149] width 126 height 29
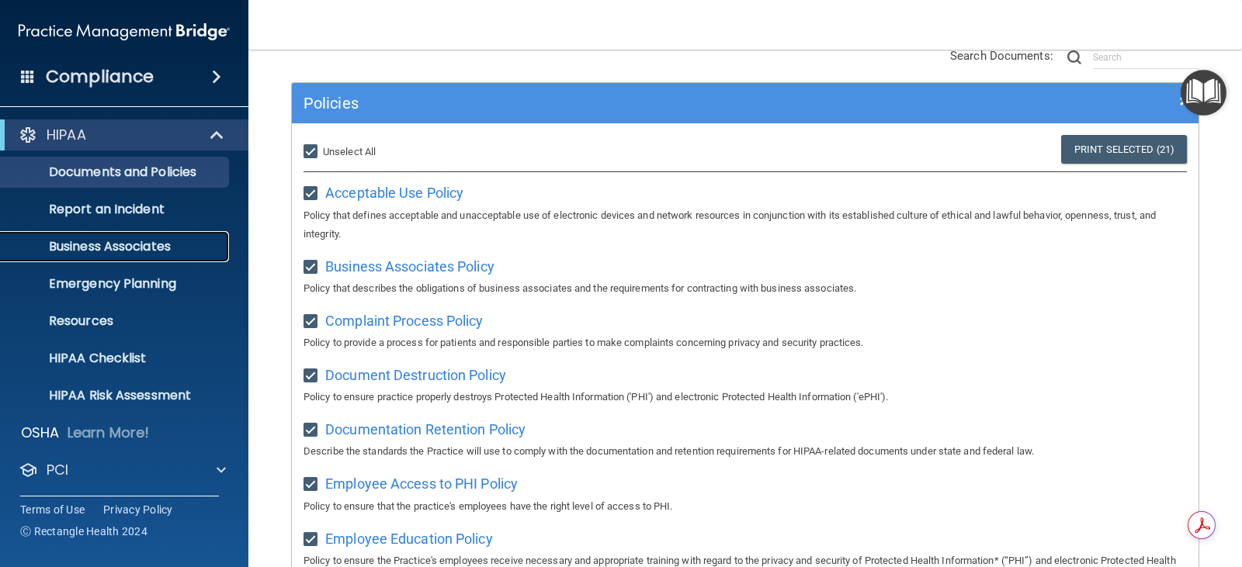
click at [85, 245] on p "Business Associates" at bounding box center [116, 247] width 212 height 16
